Goal: Check status: Check status

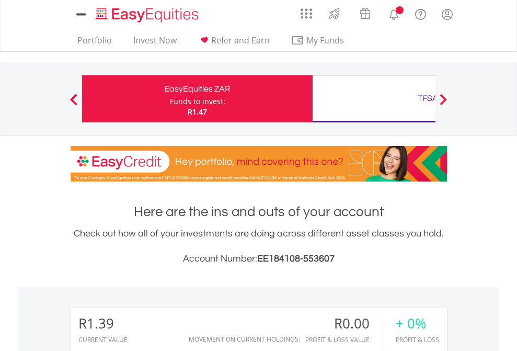
scroll to position [100, 164]
click at [170, 99] on div "Funds to invest:" at bounding box center [197, 101] width 55 height 10
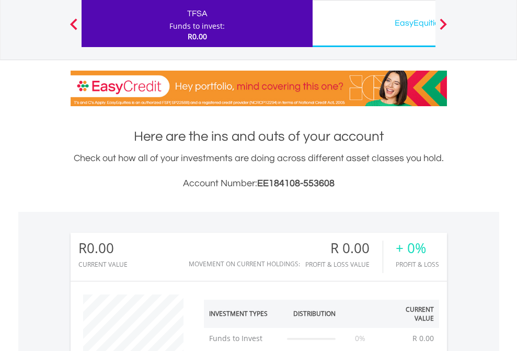
click at [373, 24] on div "EasyEquities USD" at bounding box center [428, 23] width 218 height 15
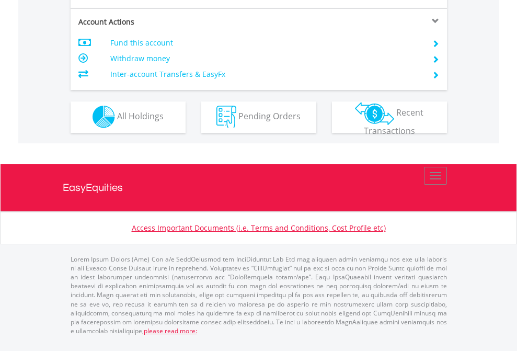
scroll to position [977, 0]
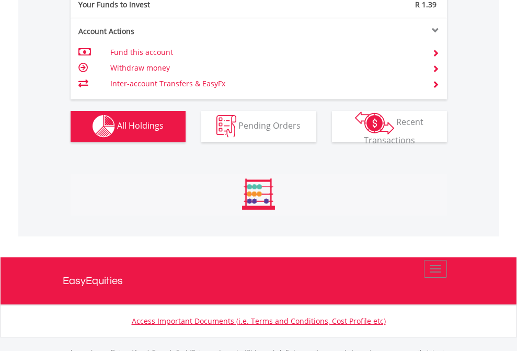
scroll to position [1034, 0]
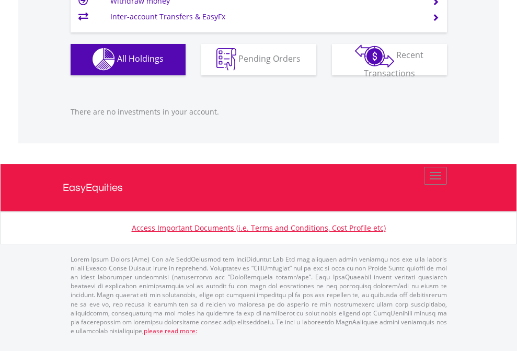
scroll to position [100, 164]
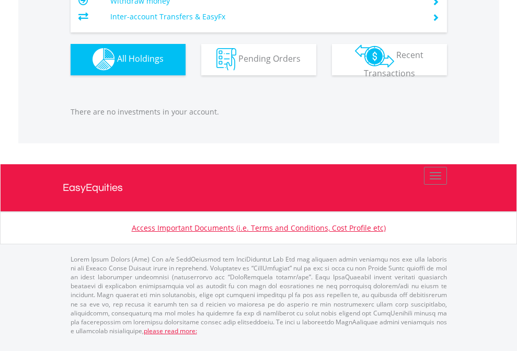
scroll to position [100, 164]
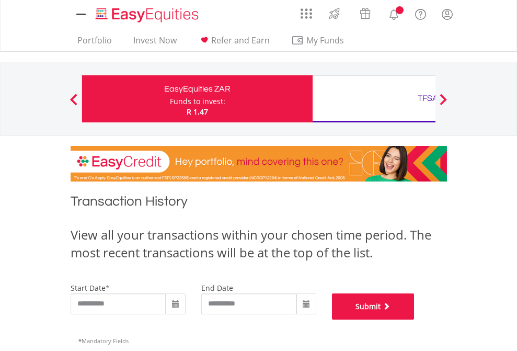
click at [414, 319] on button "Submit" at bounding box center [373, 306] width 83 height 26
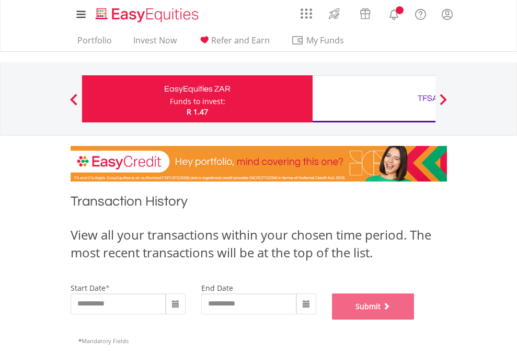
scroll to position [424, 0]
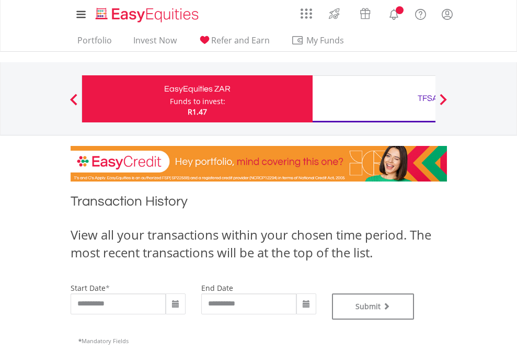
click at [373, 99] on div "TFSA" at bounding box center [428, 98] width 218 height 15
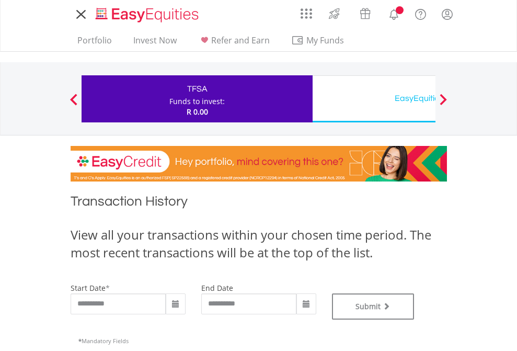
type input "**********"
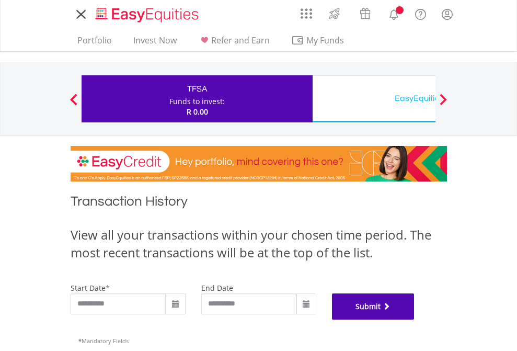
click at [414, 319] on button "Submit" at bounding box center [373, 306] width 83 height 26
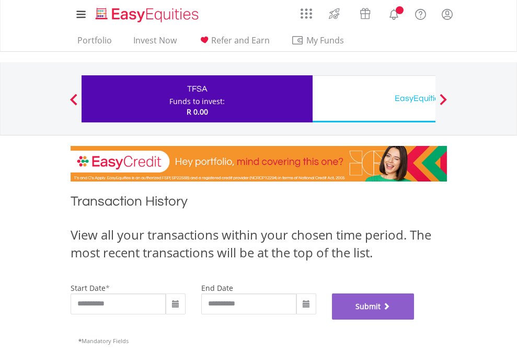
scroll to position [424, 0]
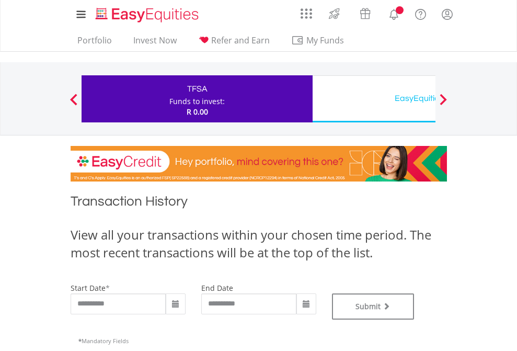
click at [373, 99] on div "EasyEquities USD" at bounding box center [428, 98] width 218 height 15
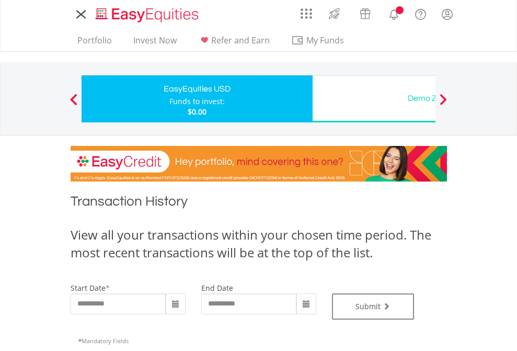
type input "**********"
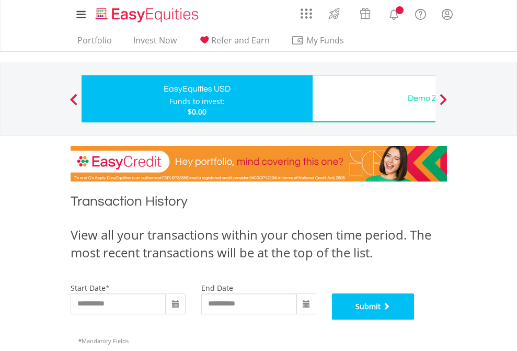
click at [414, 319] on button "Submit" at bounding box center [373, 306] width 83 height 26
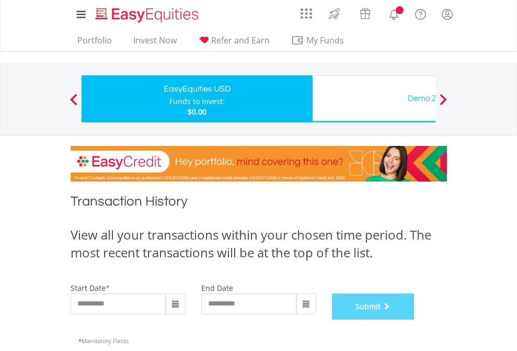
scroll to position [424, 0]
